Goal: Task Accomplishment & Management: Use online tool/utility

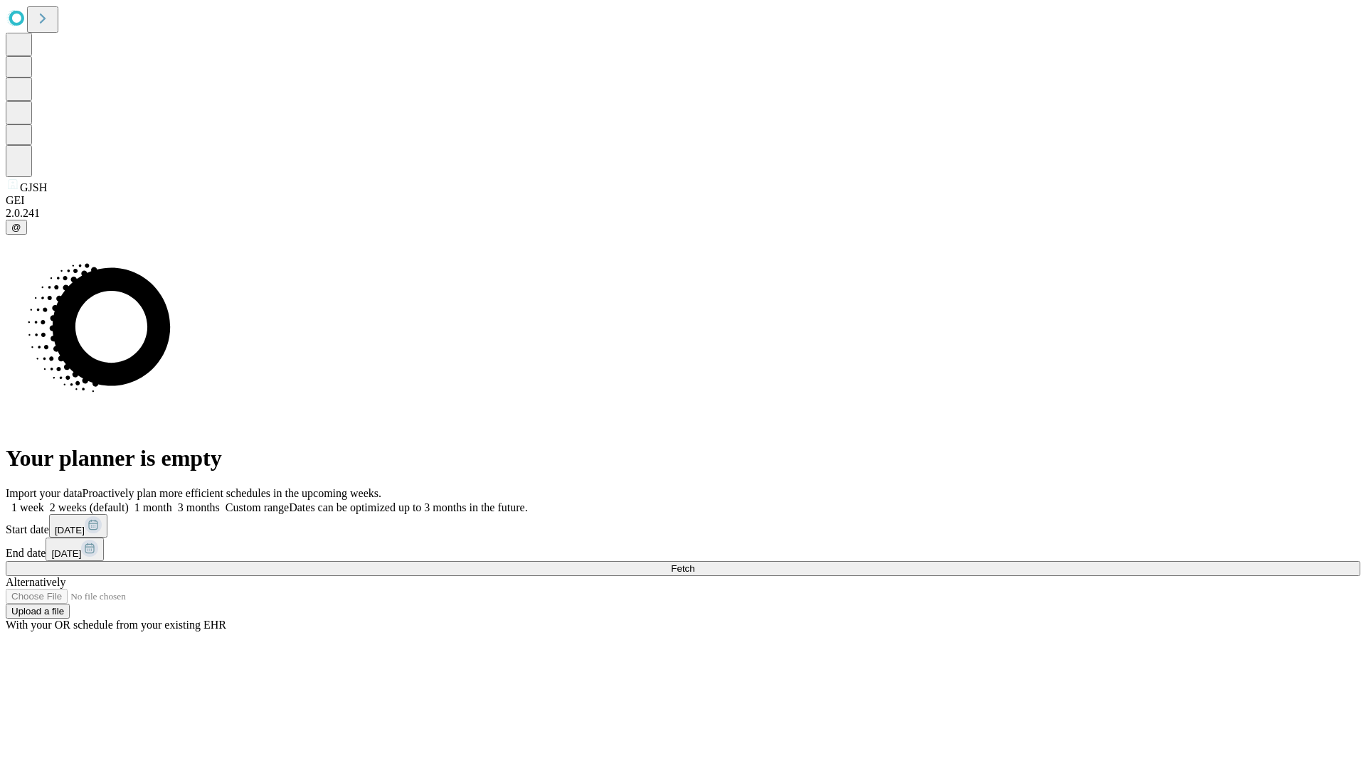
click at [694, 564] on span "Fetch" at bounding box center [682, 569] width 23 height 11
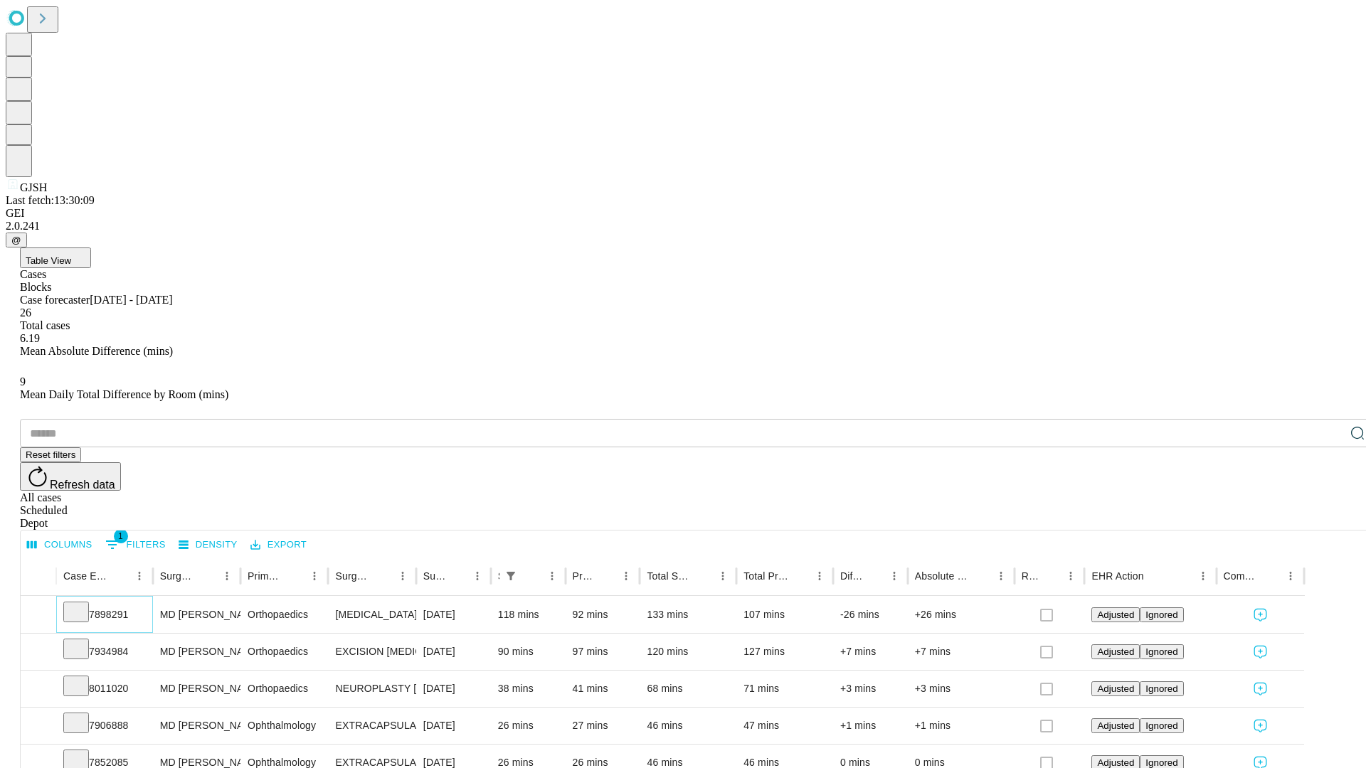
click at [83, 604] on icon at bounding box center [76, 611] width 14 height 14
